Goal: Subscribe to service/newsletter

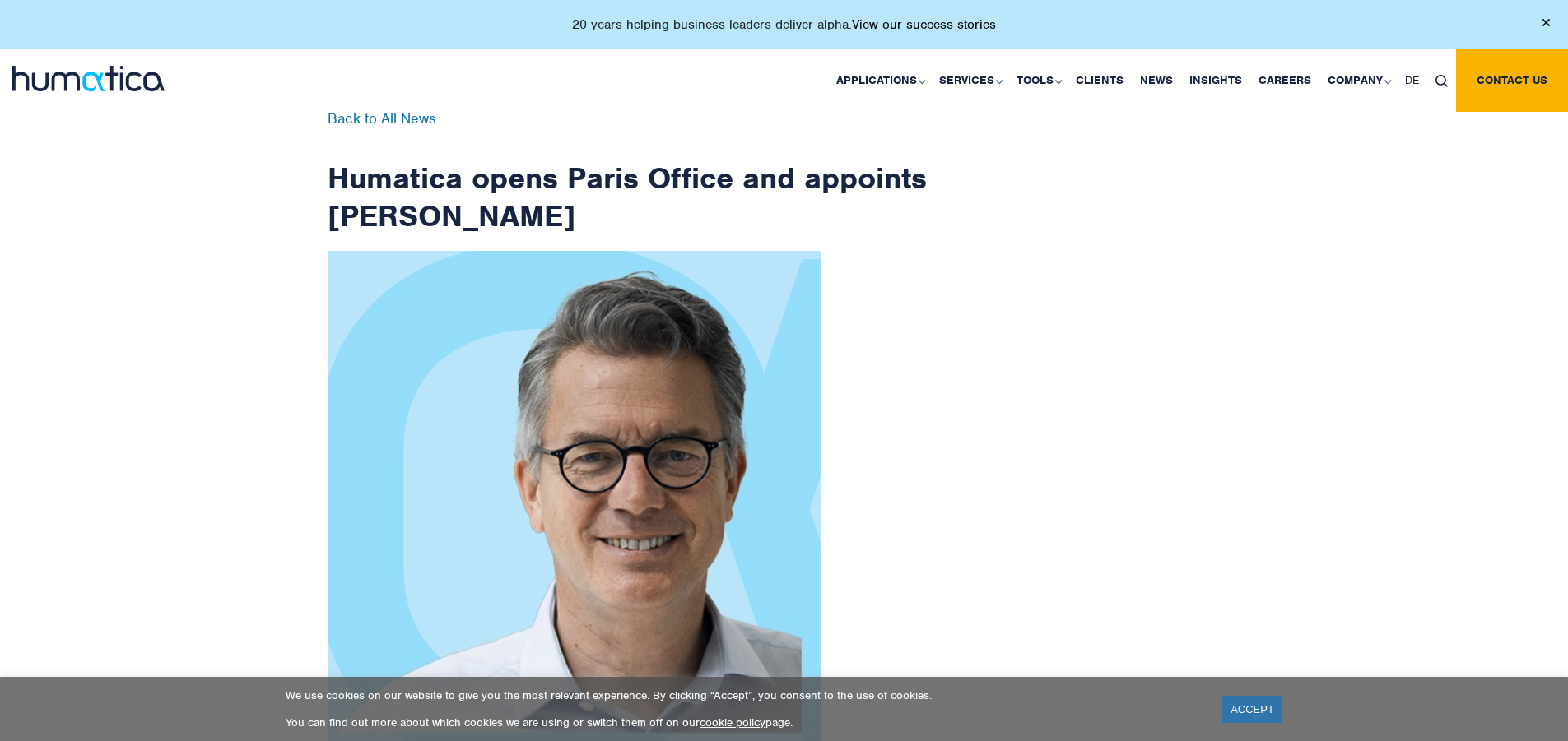
scroll to position [2624, 0]
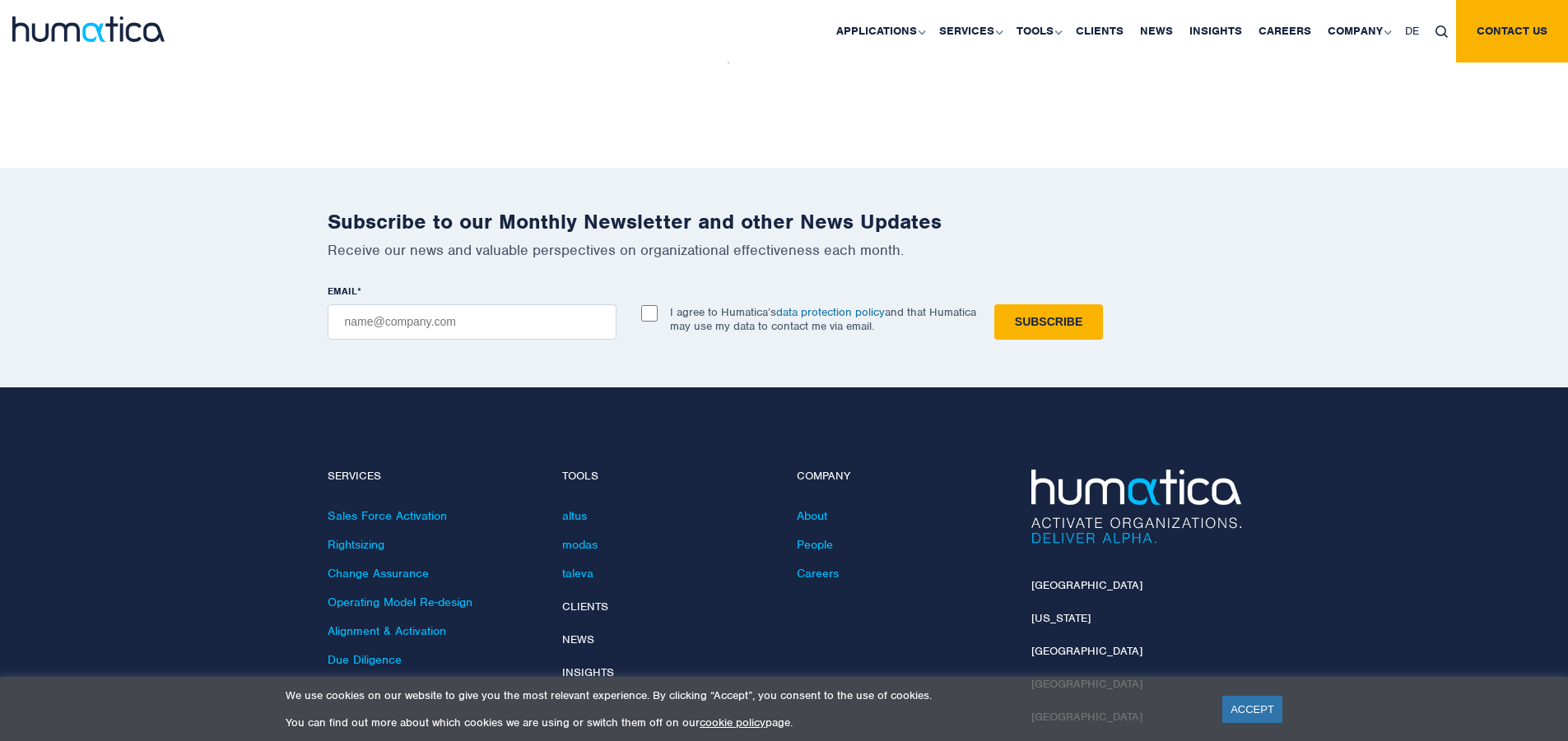
checkbox input "true"
type input "[EMAIL_ADDRESS][DOMAIN_NAME]"
click at [995, 304] on input "Subscribe" at bounding box center [1048, 321] width 109 height 35
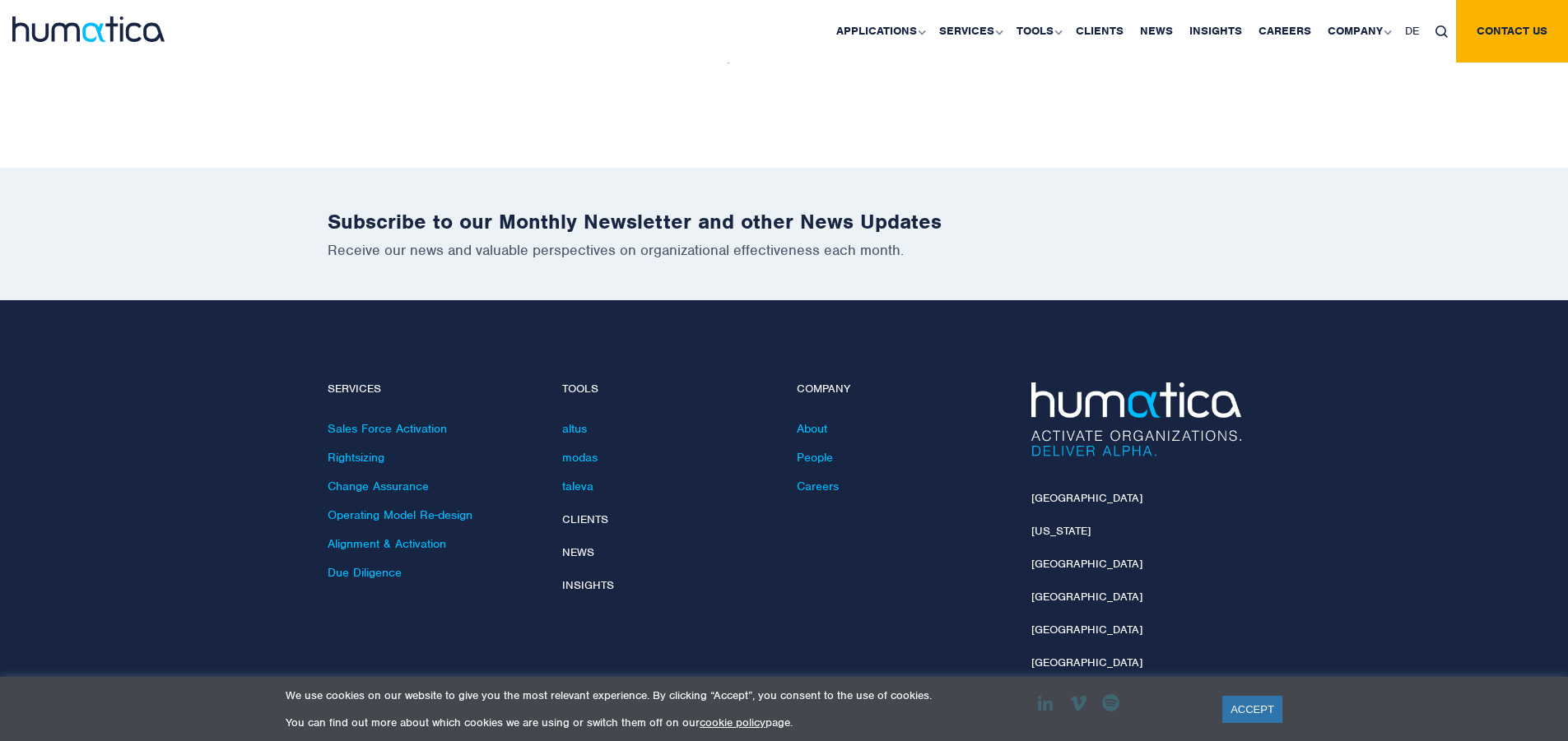
scroll to position [2551, 0]
